Goal: Transaction & Acquisition: Book appointment/travel/reservation

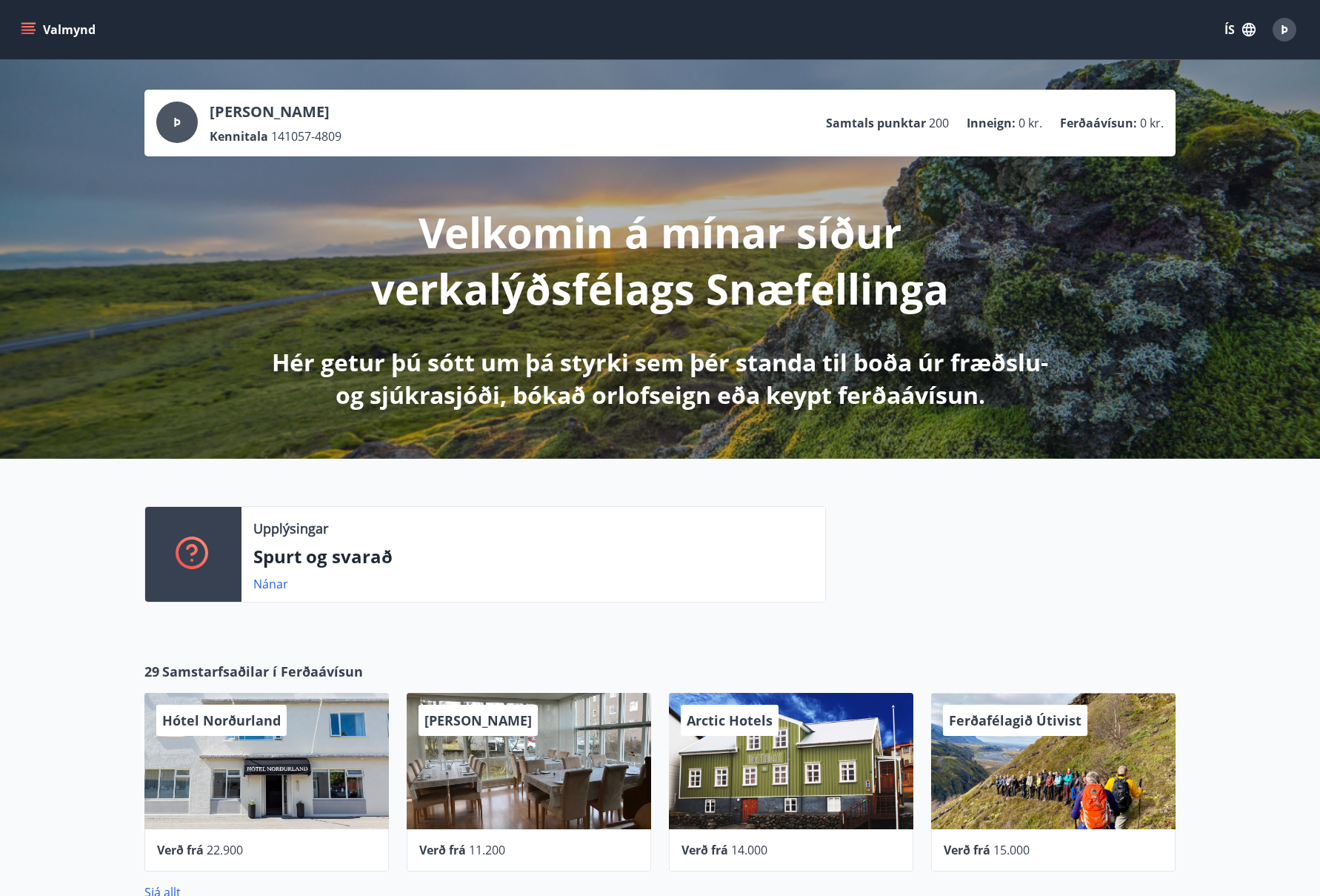
click at [29, 24] on icon "menu" at bounding box center [28, 30] width 15 height 15
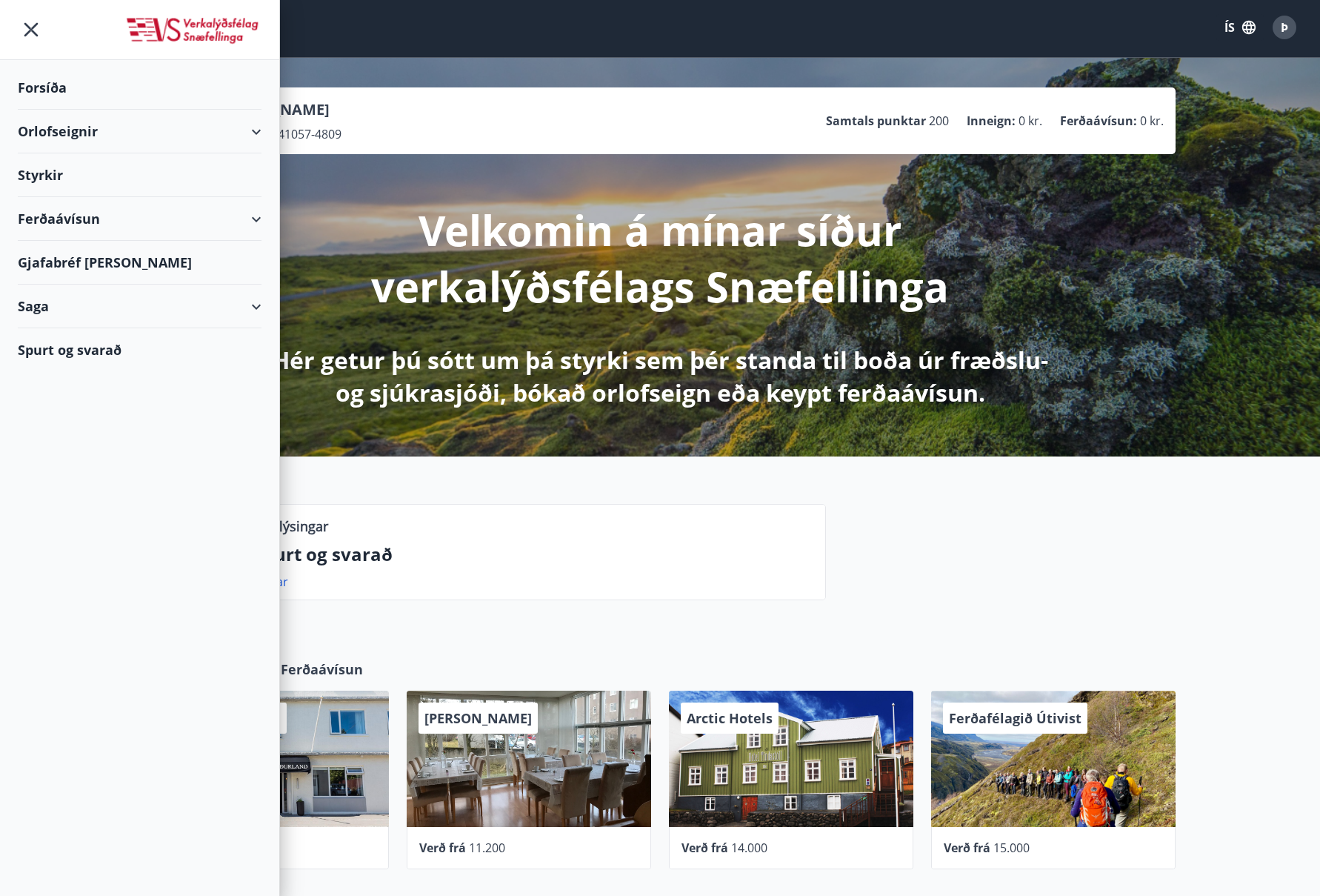
scroll to position [4, 0]
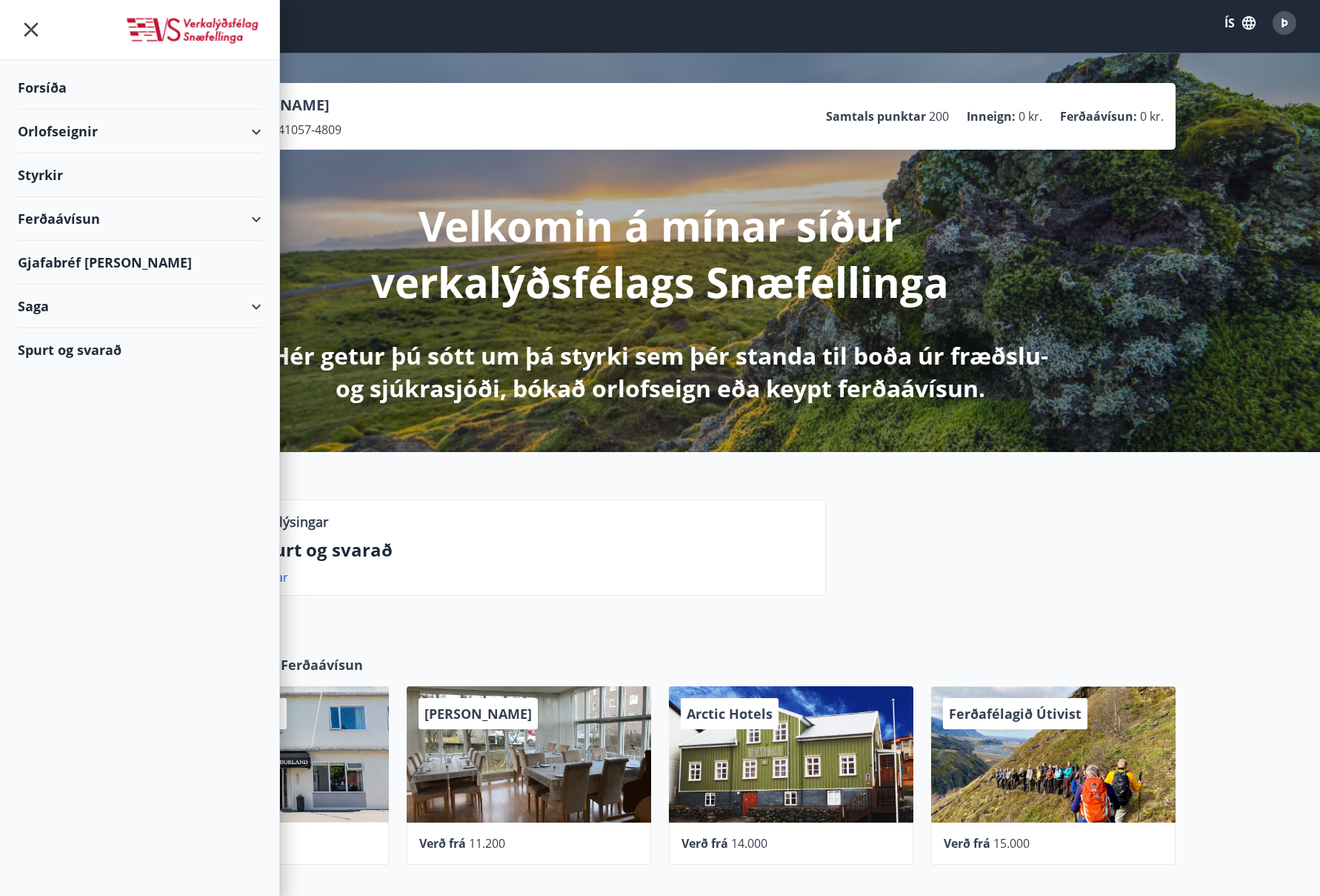
click at [257, 126] on div "Orlofseignir" at bounding box center [140, 131] width 244 height 44
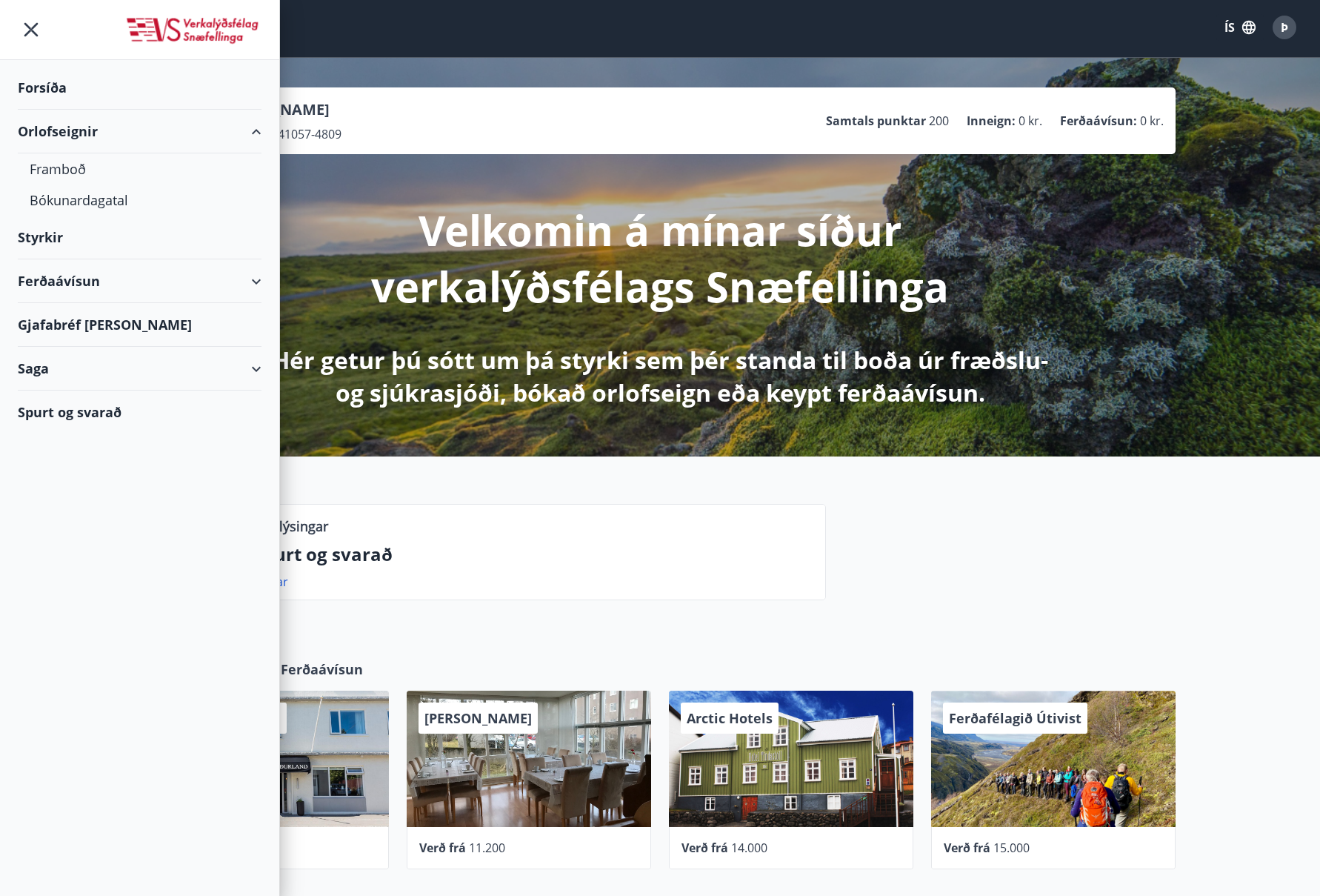
scroll to position [0, 0]
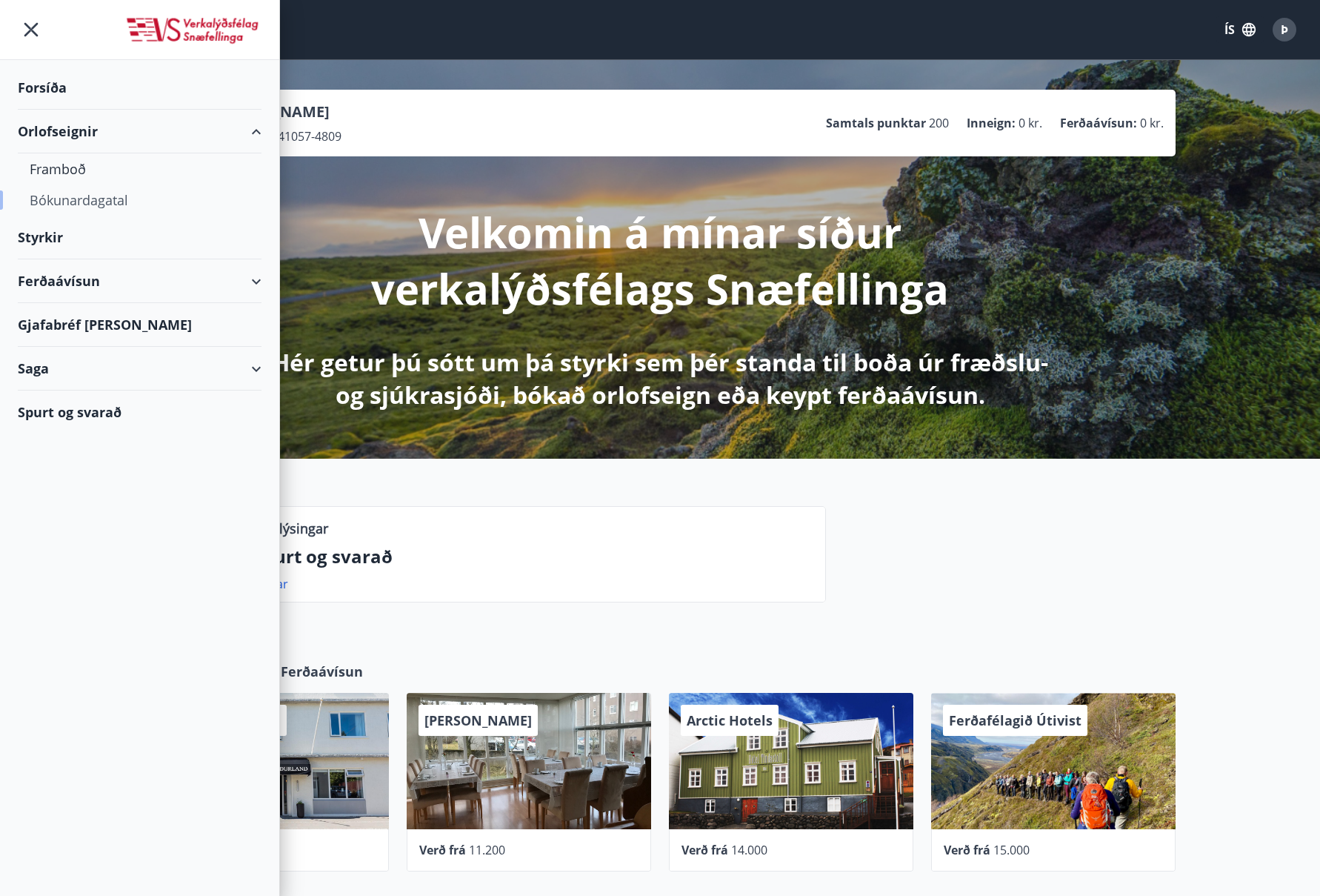
click at [104, 196] on div "Bókunardagatal" at bounding box center [139, 200] width 220 height 31
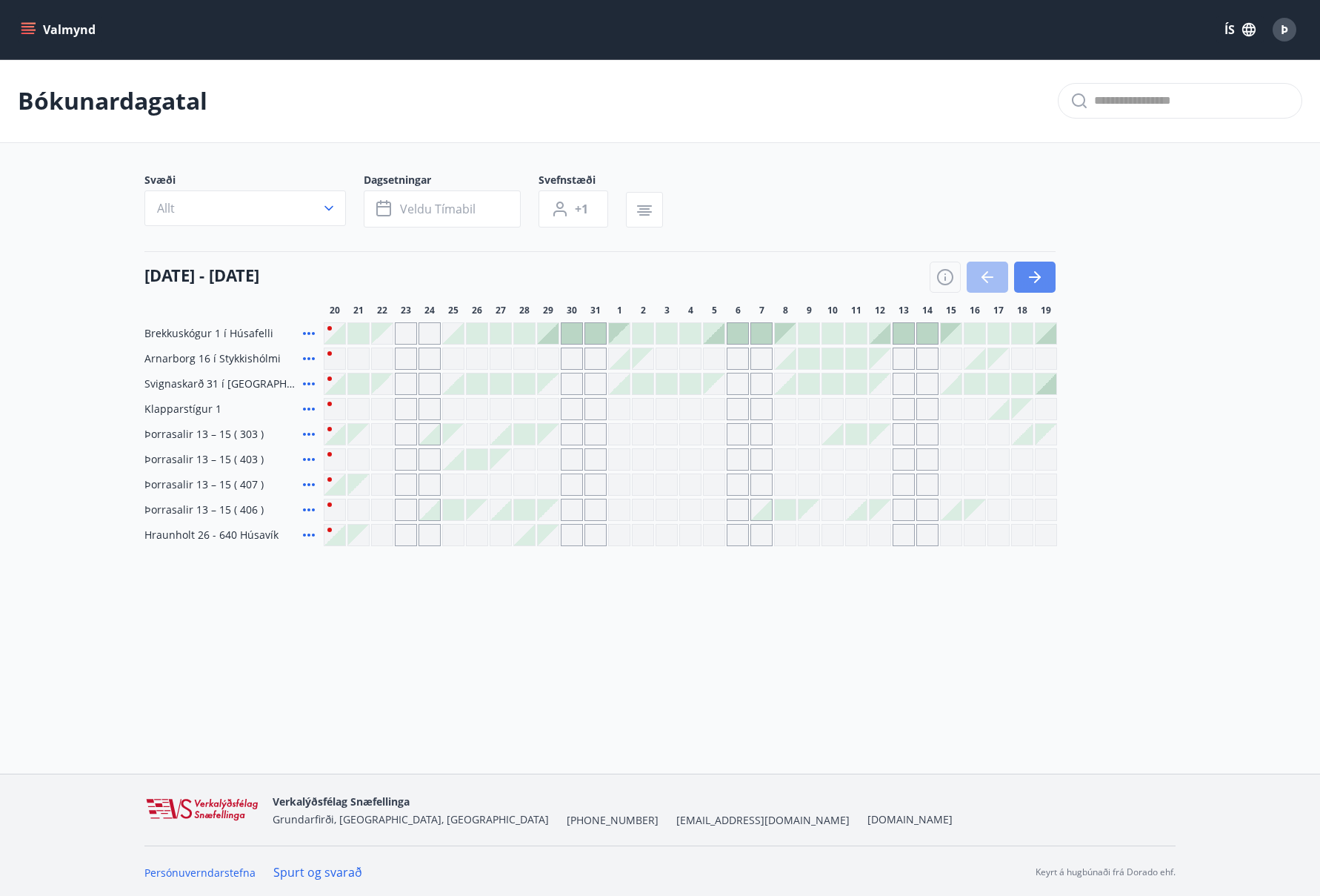
click at [1033, 270] on icon "button" at bounding box center [1035, 277] width 18 height 18
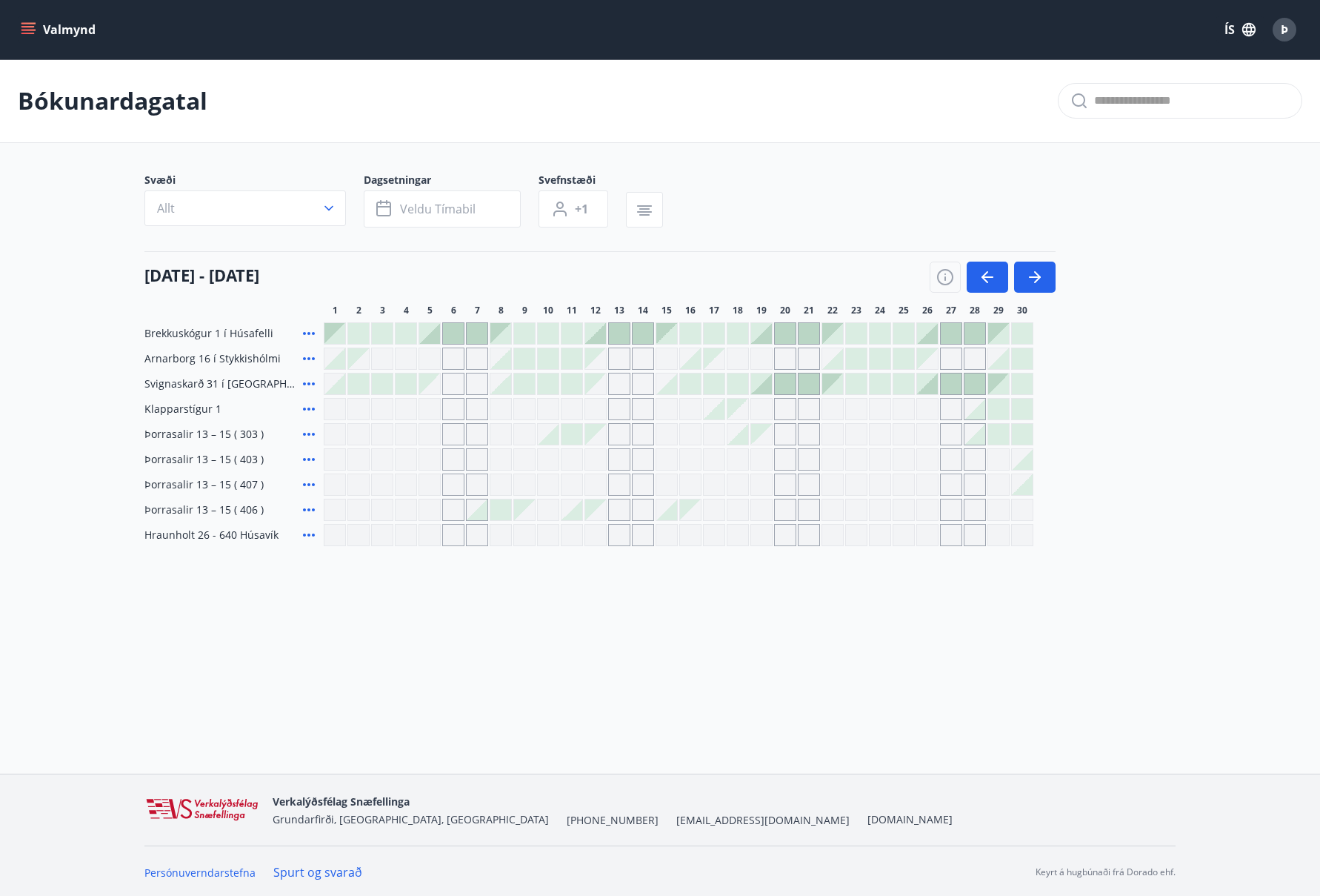
click at [483, 509] on div at bounding box center [476, 509] width 21 height 21
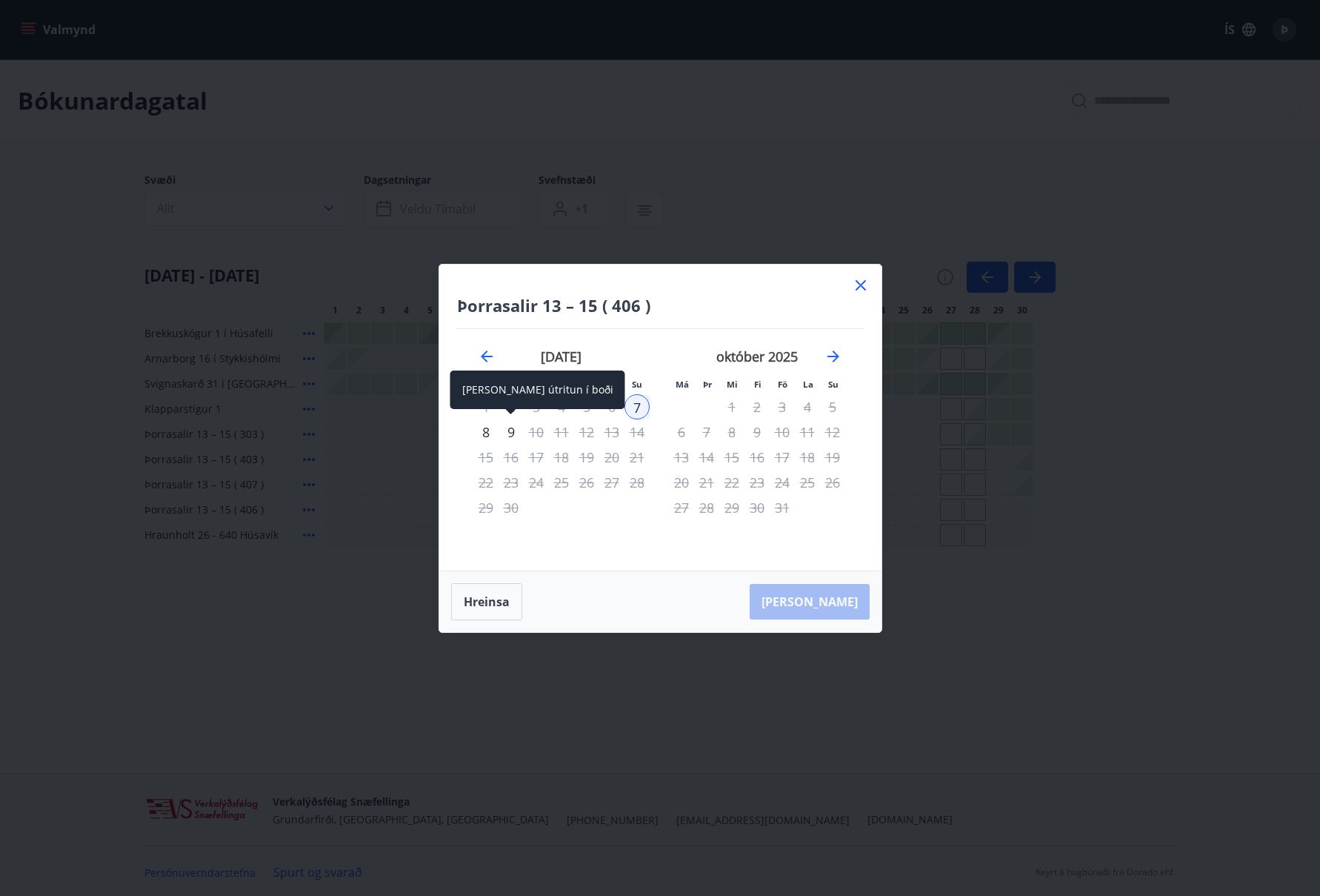
click at [517, 429] on div "9" at bounding box center [511, 432] width 25 height 25
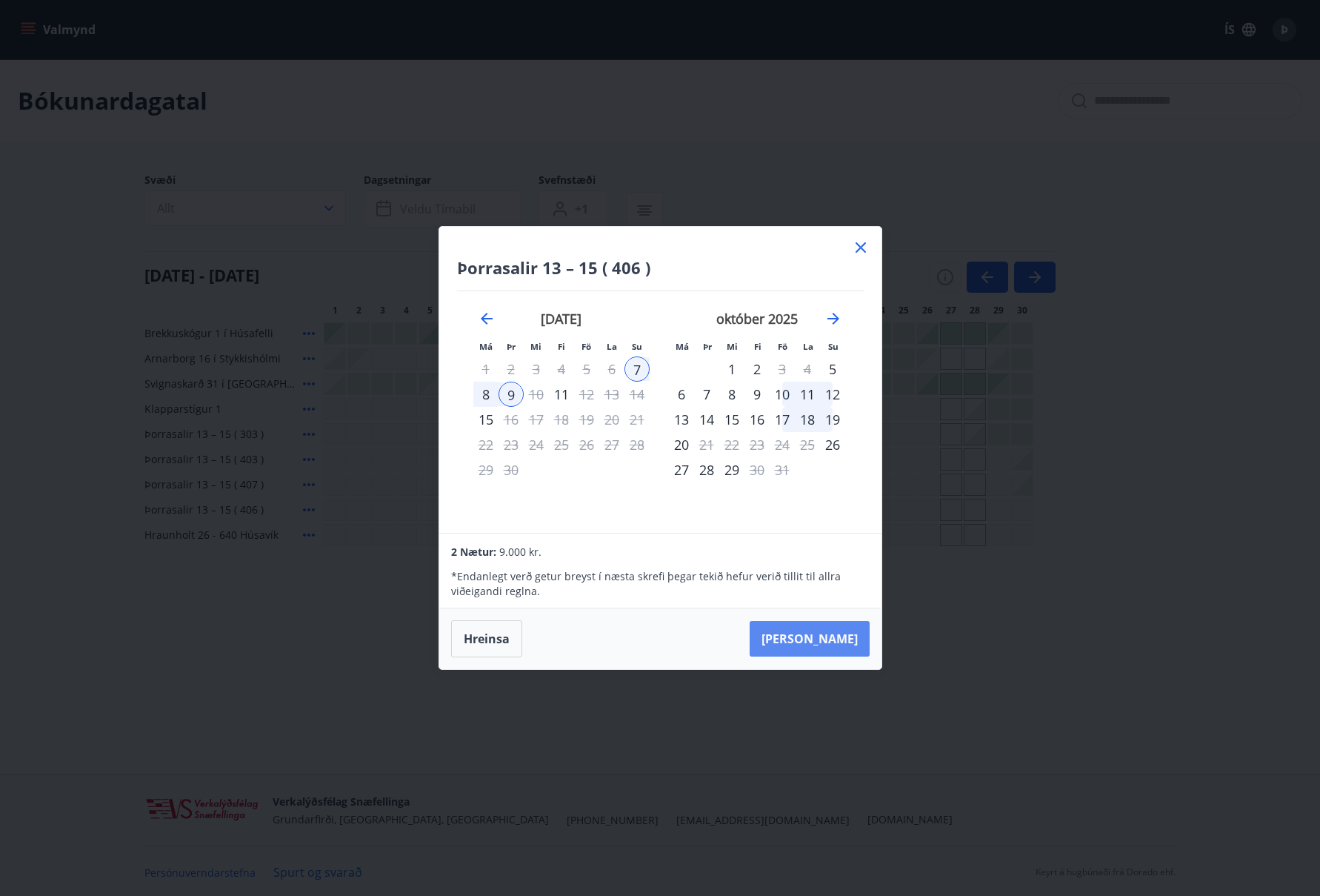
click at [822, 627] on button "[PERSON_NAME]" at bounding box center [810, 639] width 120 height 36
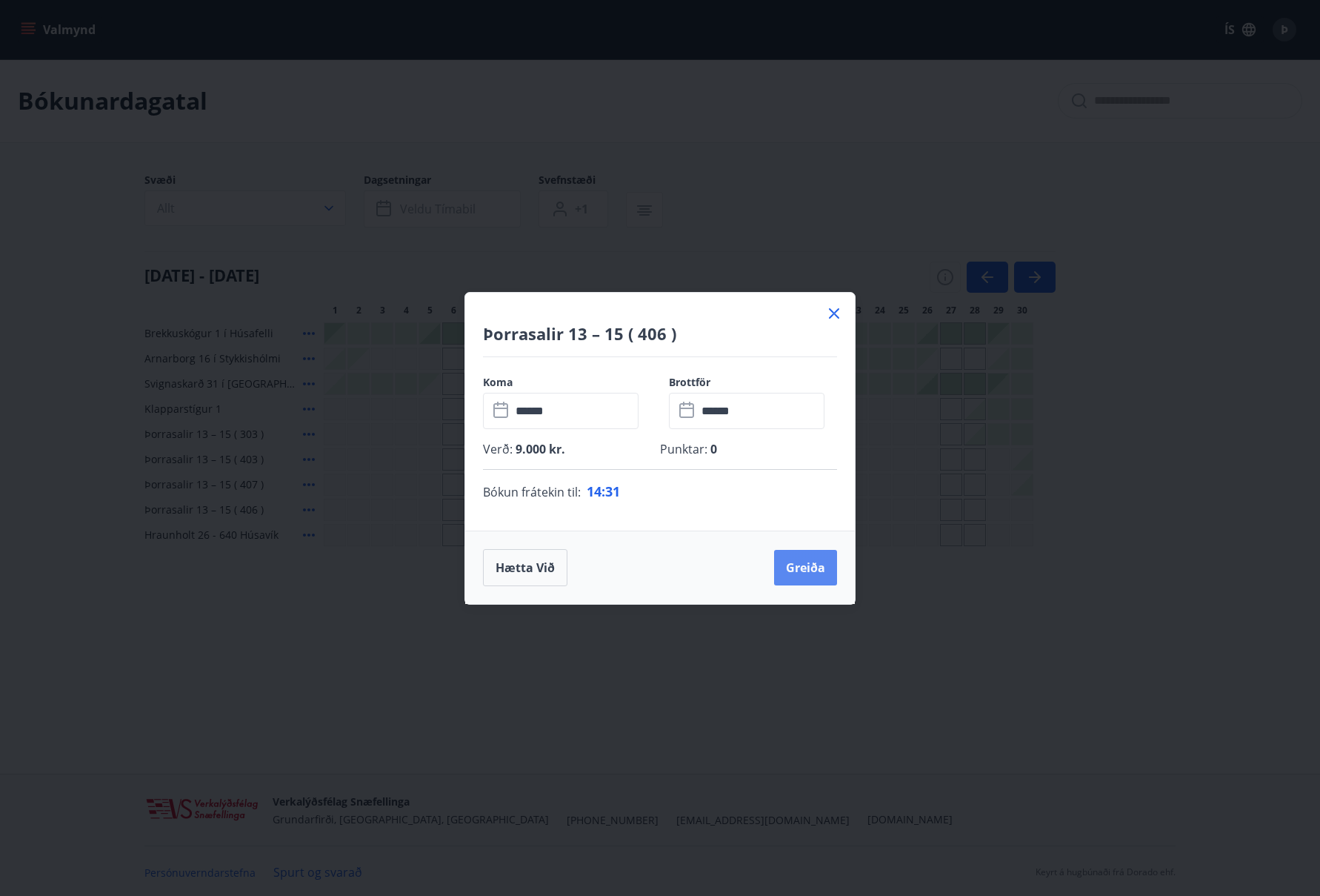
click at [803, 563] on button "Greiða" at bounding box center [805, 568] width 63 height 36
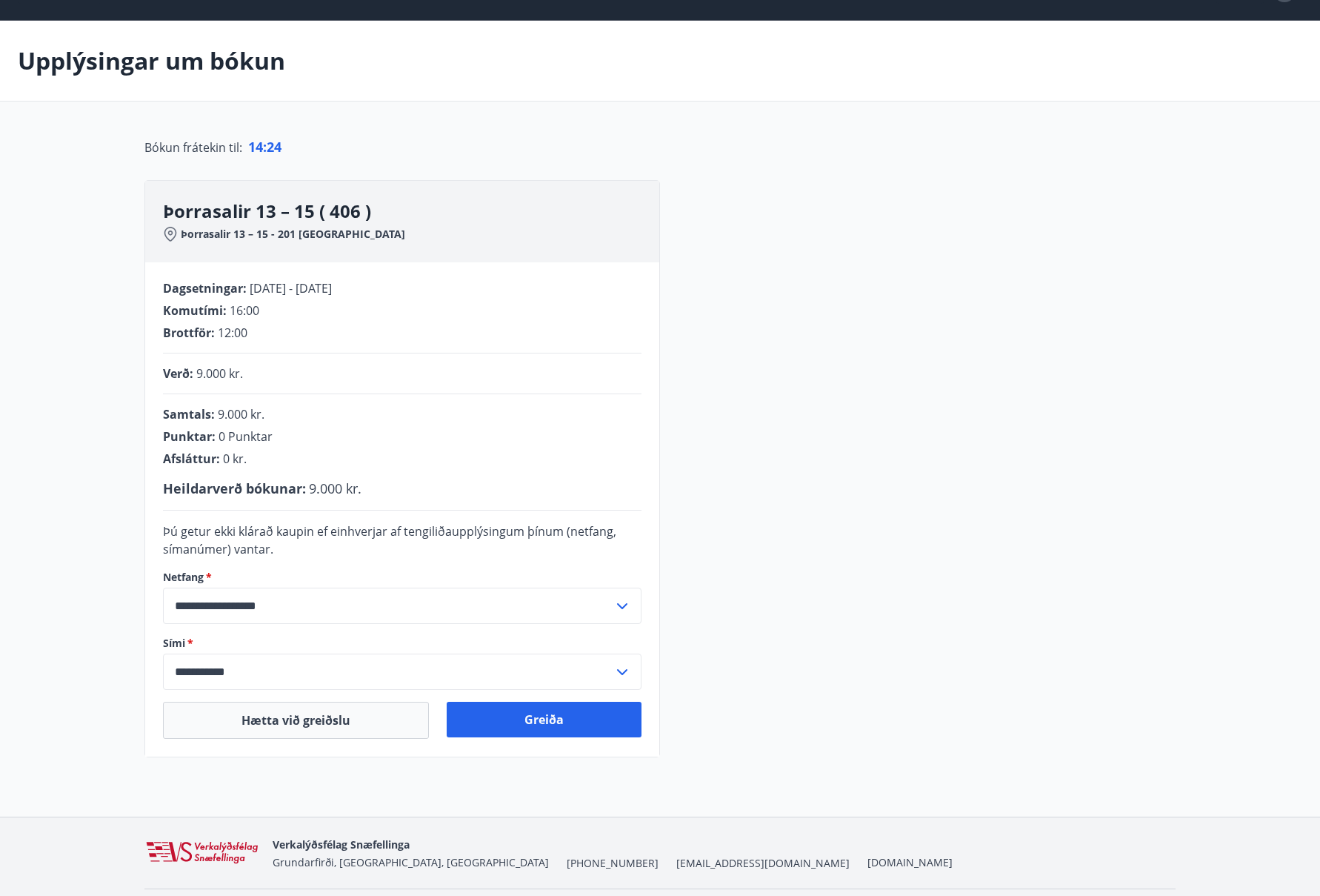
scroll to position [42, 0]
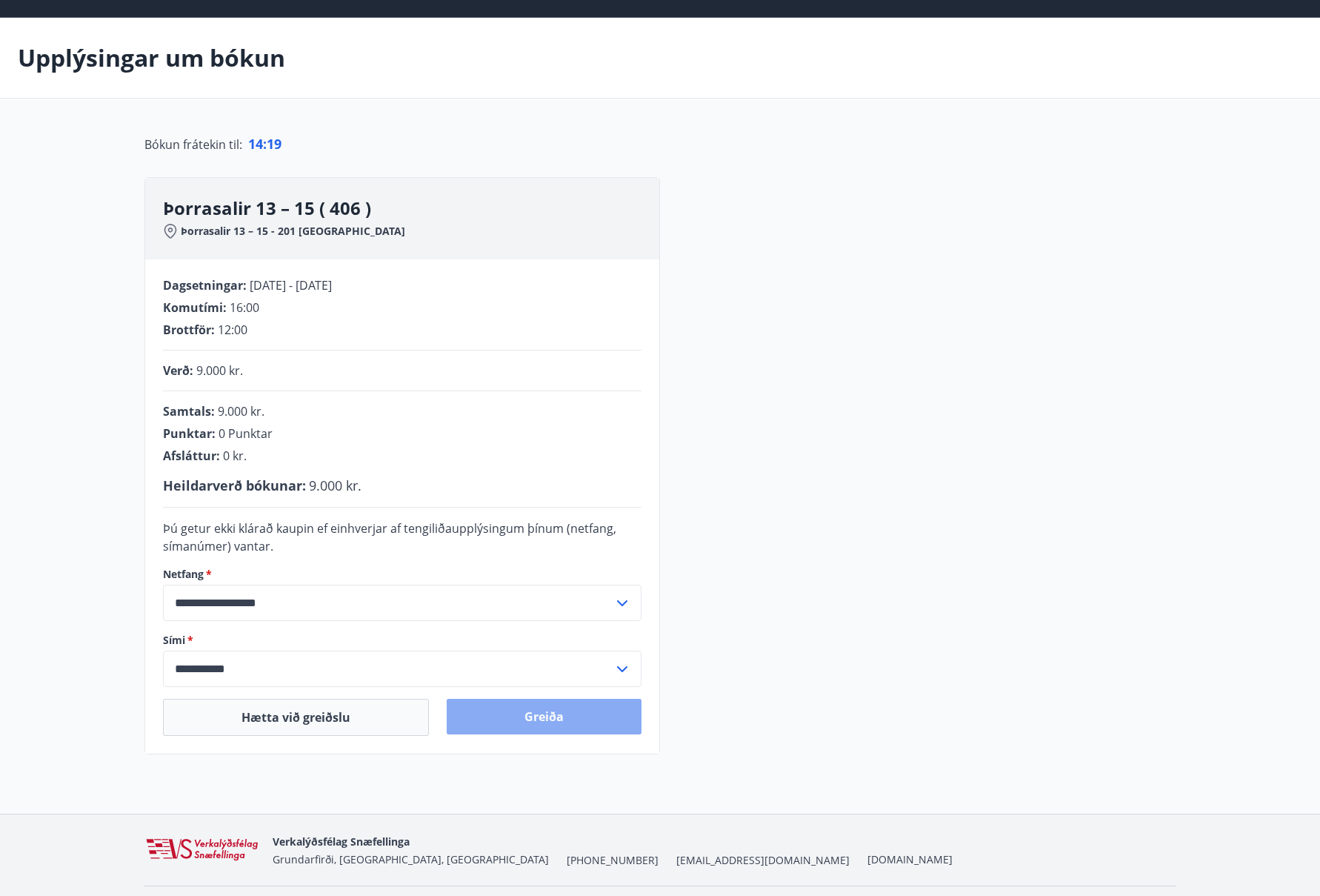
click at [524, 710] on button "Greiða" at bounding box center [543, 717] width 195 height 36
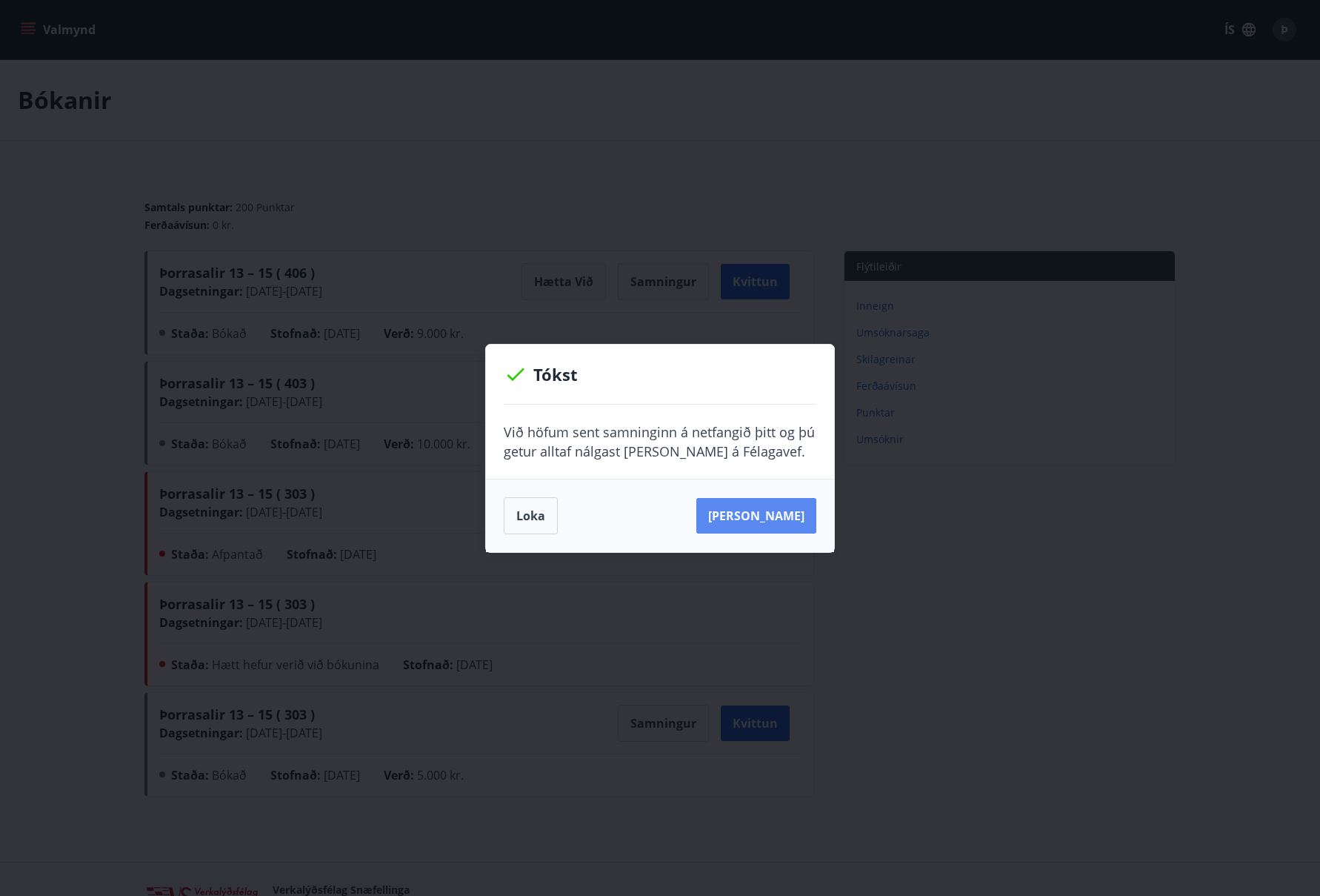
click at [762, 511] on button "Sjá samning" at bounding box center [757, 516] width 120 height 36
